Goal: Information Seeking & Learning: Learn about a topic

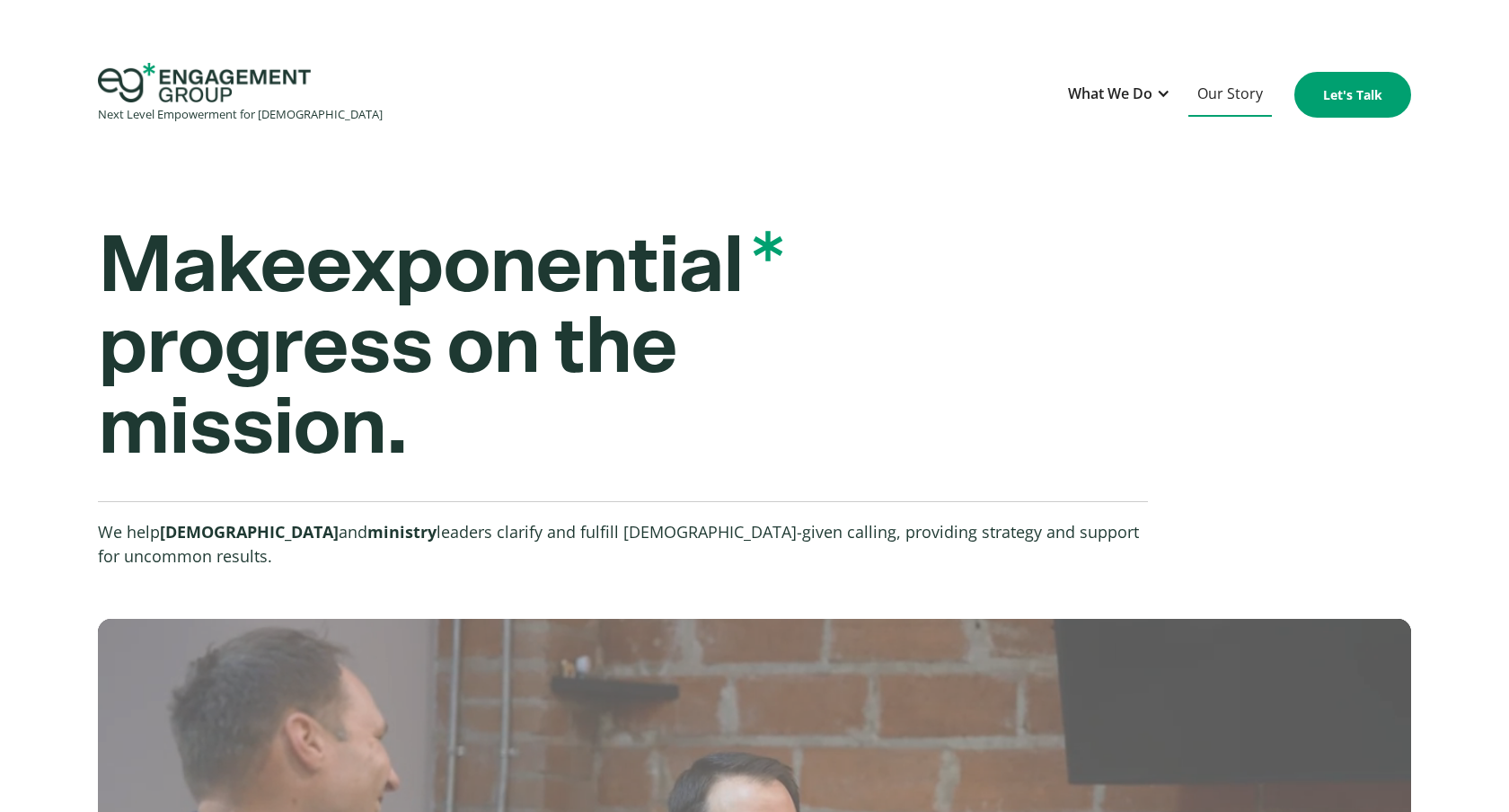
click at [1238, 100] on link "Our Story" at bounding box center [1230, 95] width 84 height 44
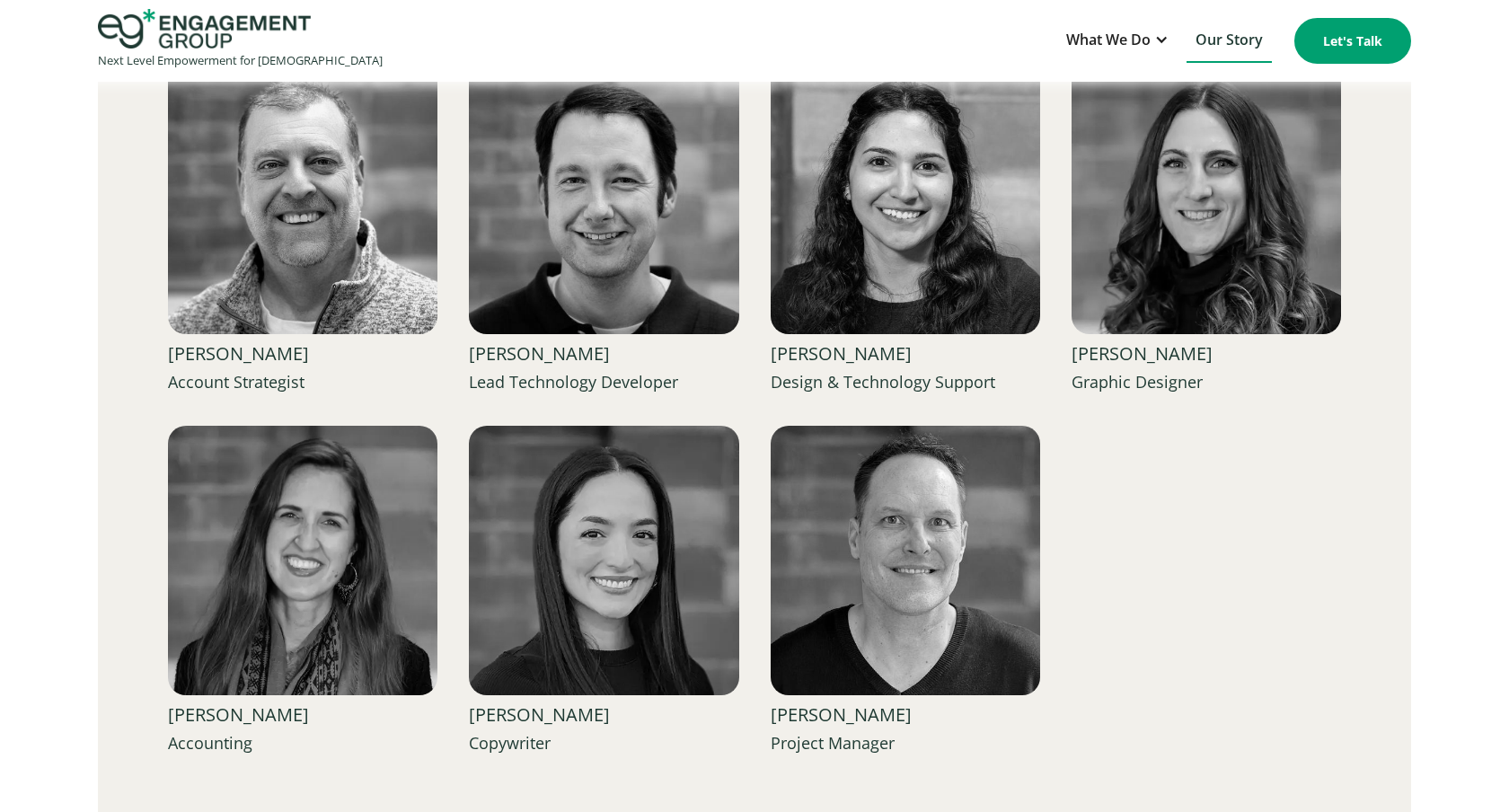
scroll to position [3085, 0]
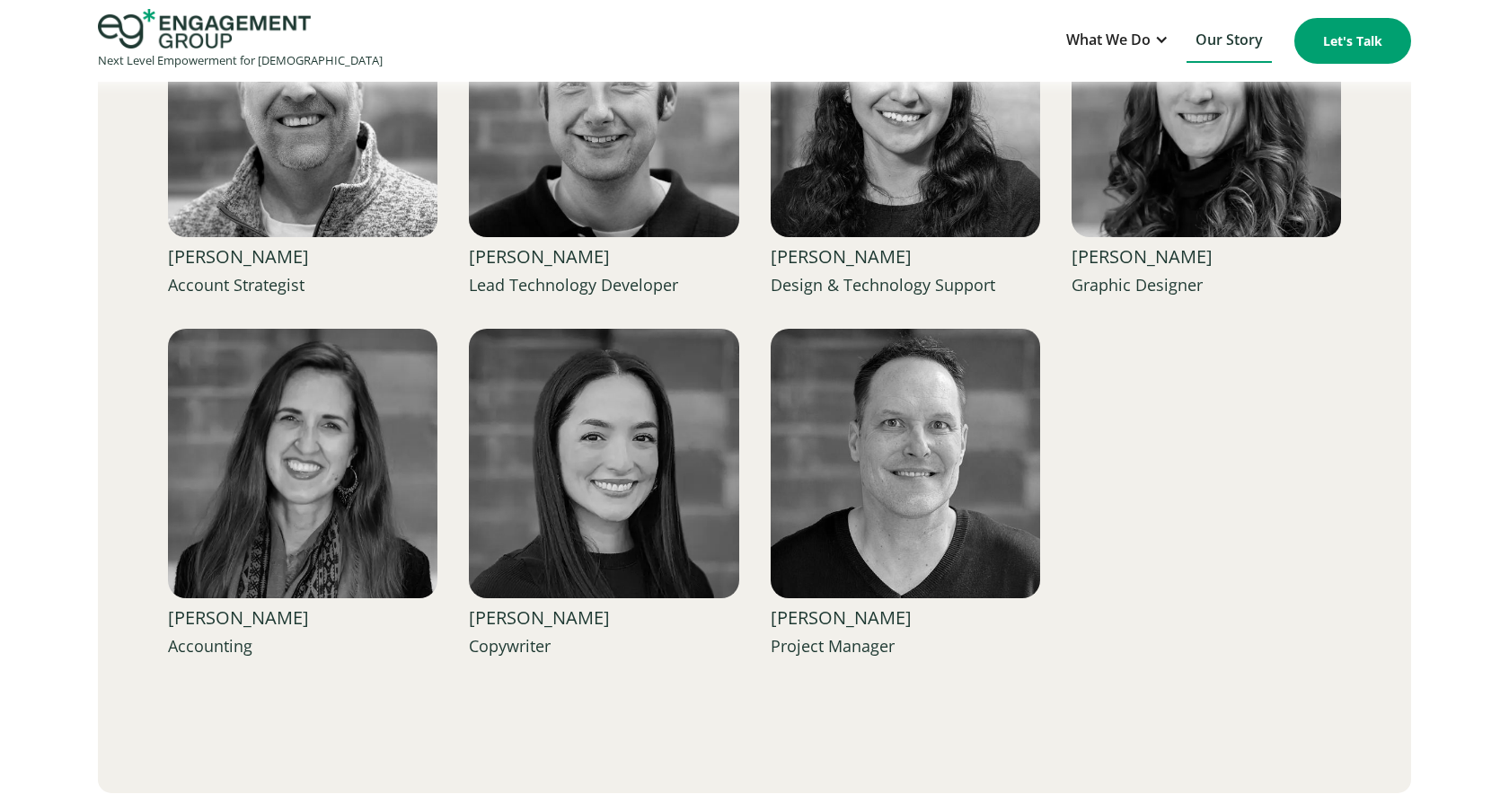
drag, startPoint x: 954, startPoint y: 626, endPoint x: 757, endPoint y: 625, distance: 197.0
click at [757, 625] on div "[PERSON_NAME] Founder & Chief Strategist [PERSON_NAME] Founder & Chief Strategi…" at bounding box center [754, 133] width 1173 height 1052
copy div "[PERSON_NAME]"
